Goal: Task Accomplishment & Management: Complete application form

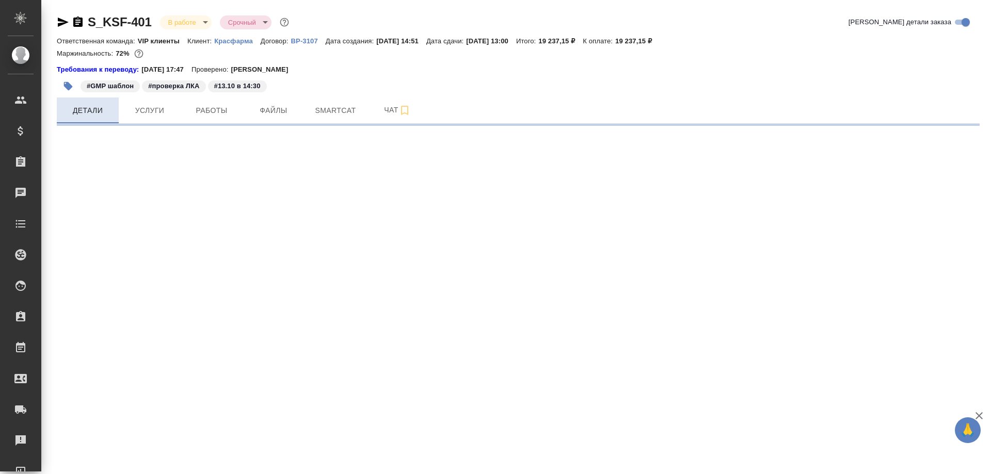
select select "RU"
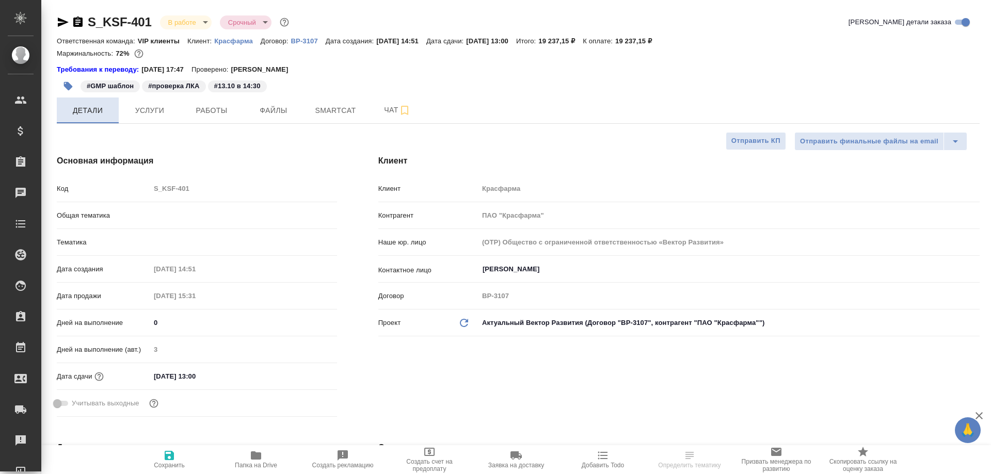
type textarea "x"
click at [86, 108] on span "Детали" at bounding box center [88, 110] width 50 height 13
type input "VIP клиенты"
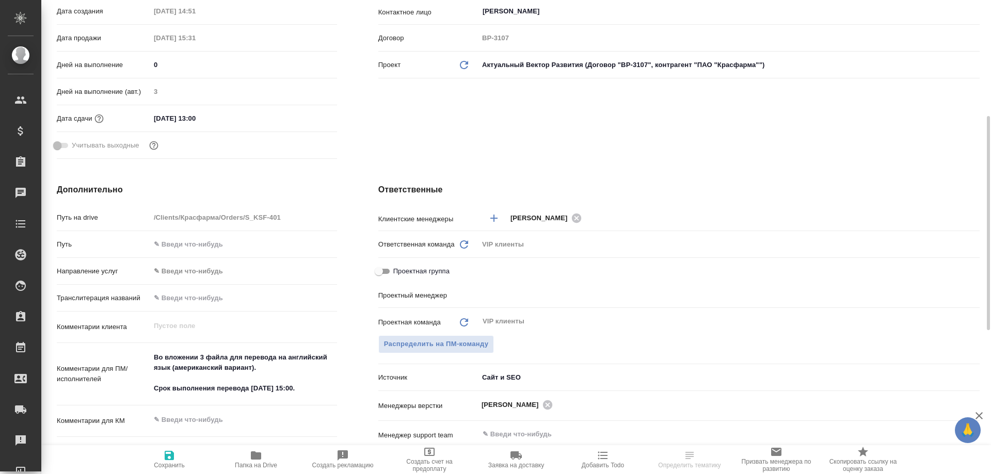
scroll to position [464, 0]
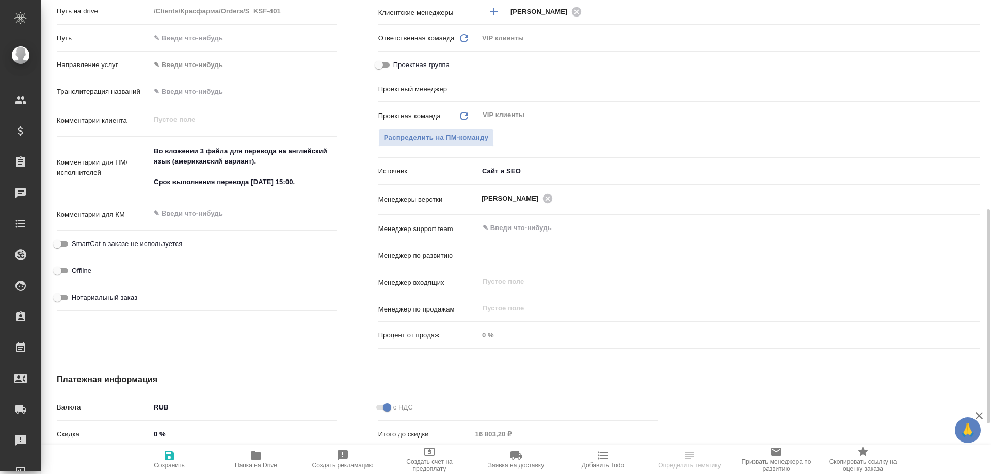
type input "[PERSON_NAME]"
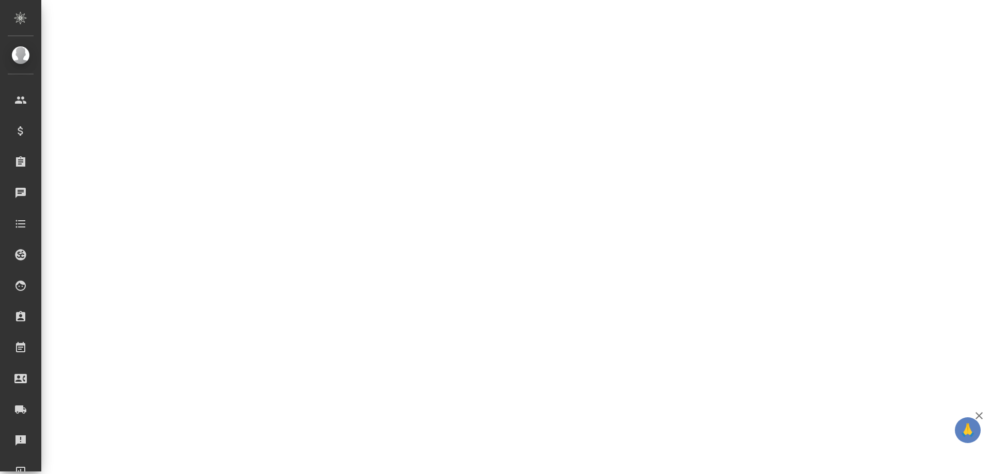
select select "RU"
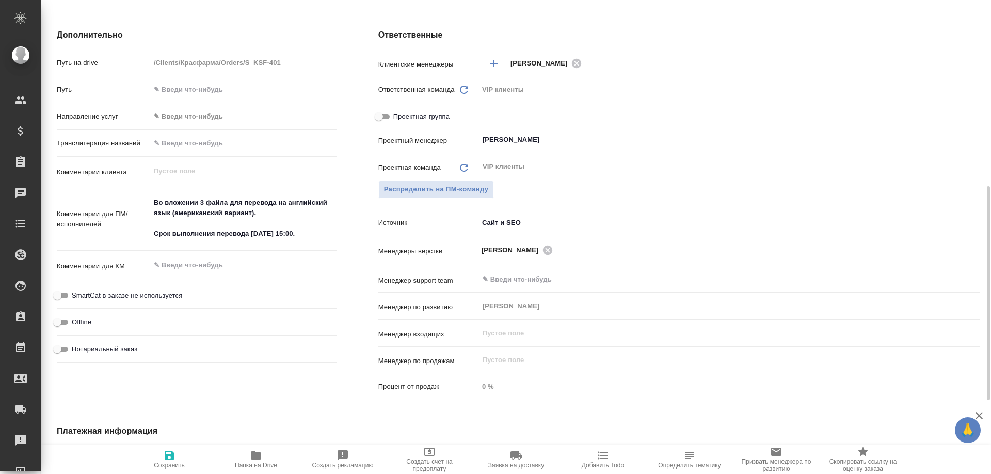
type textarea "x"
